Goal: Information Seeking & Learning: Learn about a topic

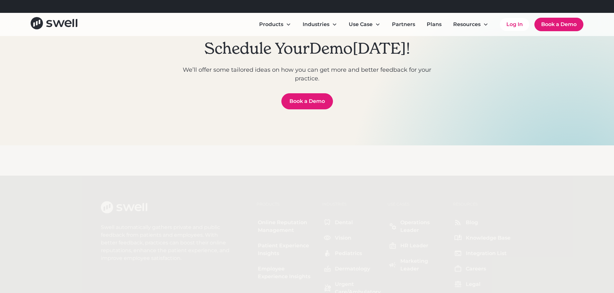
scroll to position [2351, 0]
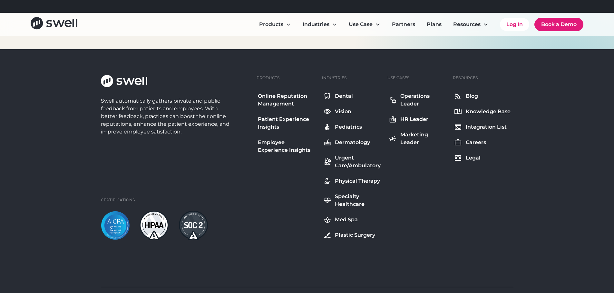
click at [278, 99] on div "Online Reputation Management" at bounding box center [287, 99] width 58 height 15
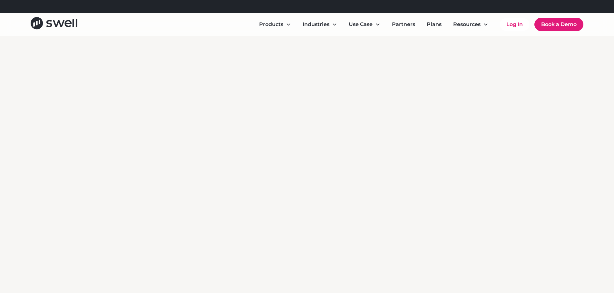
scroll to position [2770, 0]
drag, startPoint x: 178, startPoint y: 213, endPoint x: 194, endPoint y: 211, distance: 15.8
